Goal: Find specific page/section: Find specific page/section

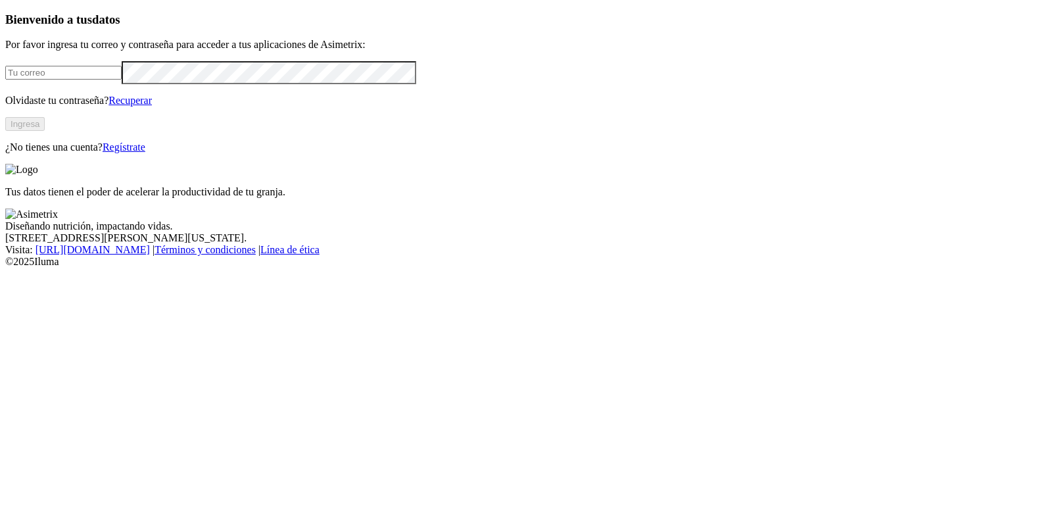
type input "[EMAIL_ADDRESS][DOMAIN_NAME]"
click at [162, 153] on div "Bienvenido a tus datos Por favor ingresa tu correo y contraseña para acceder a …" at bounding box center [526, 82] width 1042 height 141
click at [45, 131] on button "Ingresa" at bounding box center [24, 124] width 39 height 14
